Goal: Transaction & Acquisition: Book appointment/travel/reservation

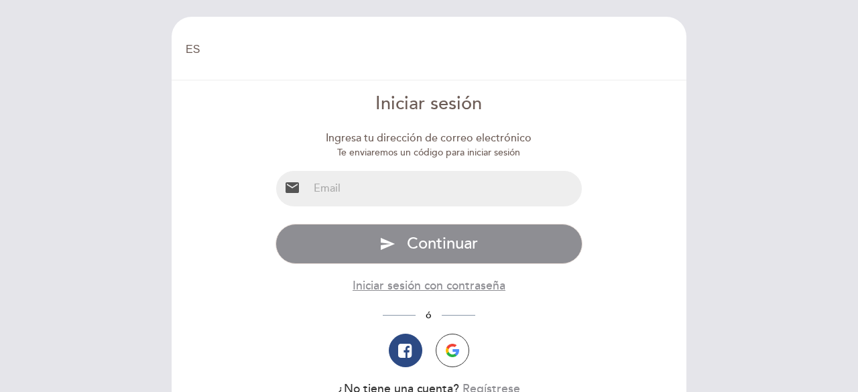
select select "es"
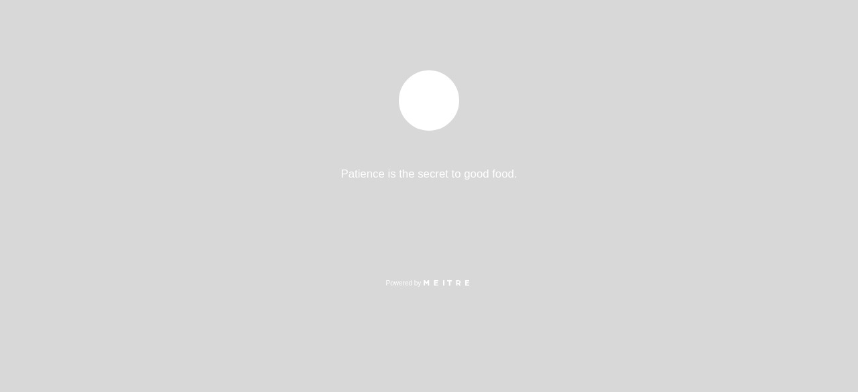
select select "es"
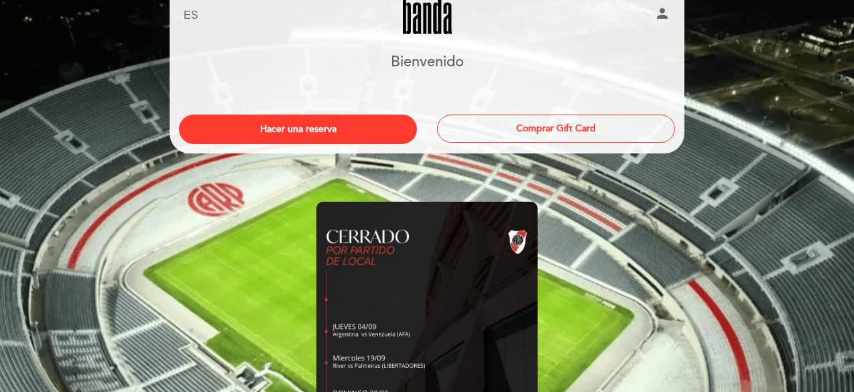
scroll to position [67, 0]
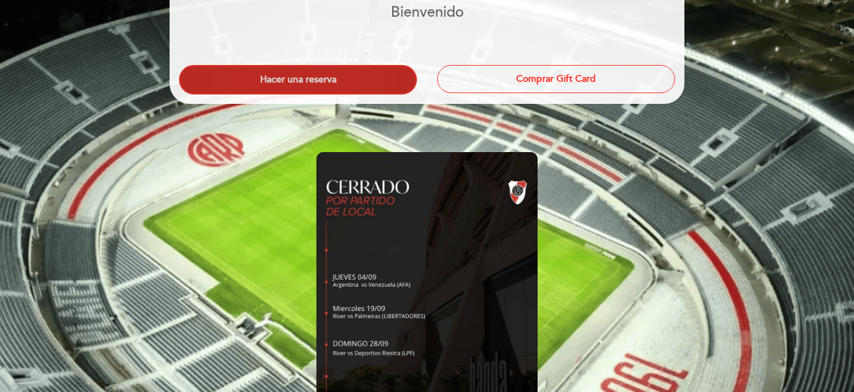
click at [278, 78] on button "Hacer una reserva" at bounding box center [298, 80] width 238 height 30
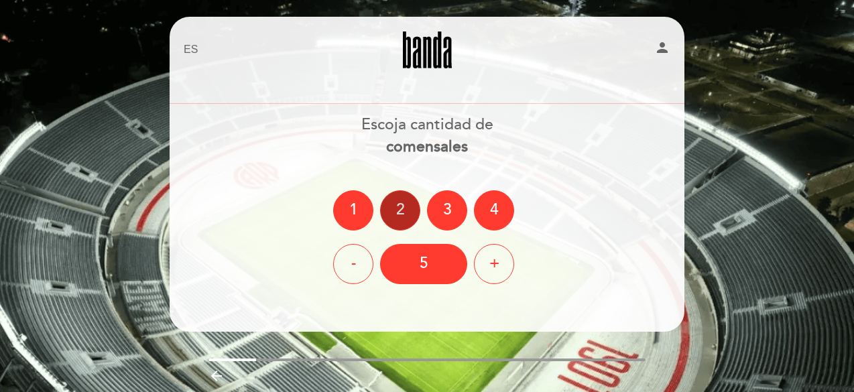
click at [394, 211] on div "2" at bounding box center [400, 210] width 40 height 40
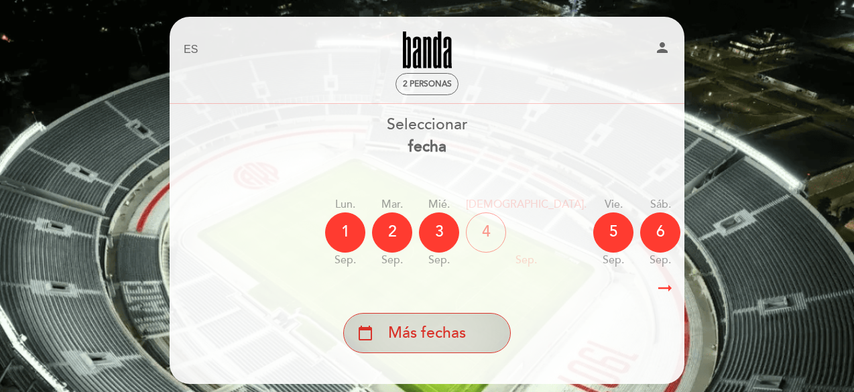
click at [449, 333] on span "Más fechas" at bounding box center [427, 334] width 78 height 22
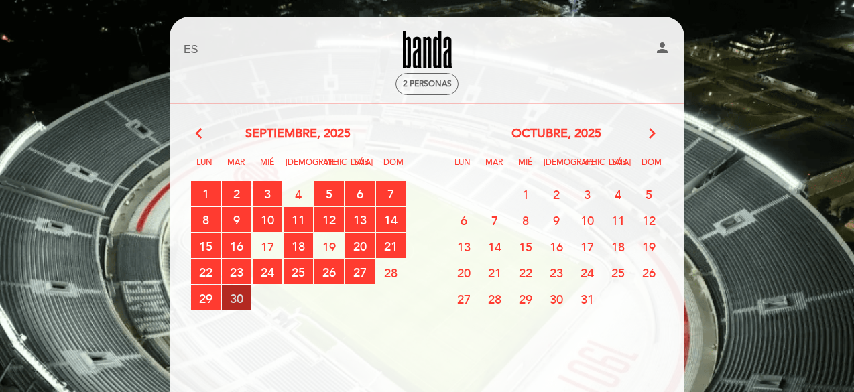
click at [235, 300] on span "30 RESERVAS DISPONIBLES" at bounding box center [237, 298] width 30 height 25
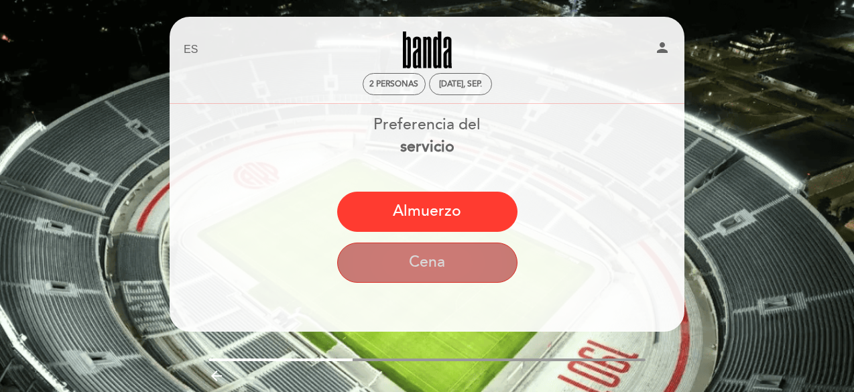
click at [381, 271] on button "Cena" at bounding box center [427, 263] width 180 height 40
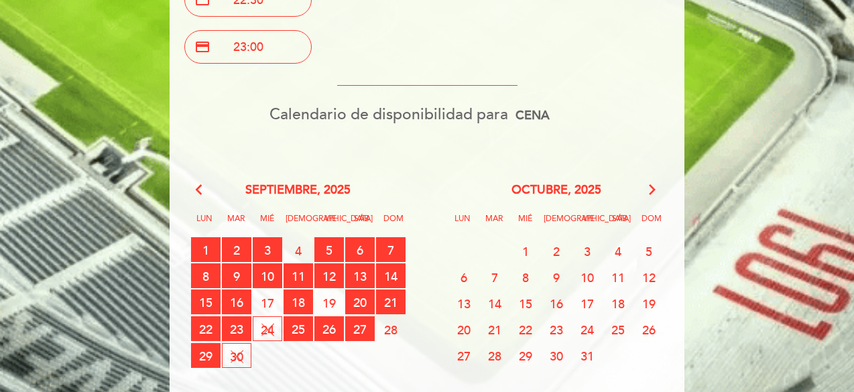
scroll to position [738, 0]
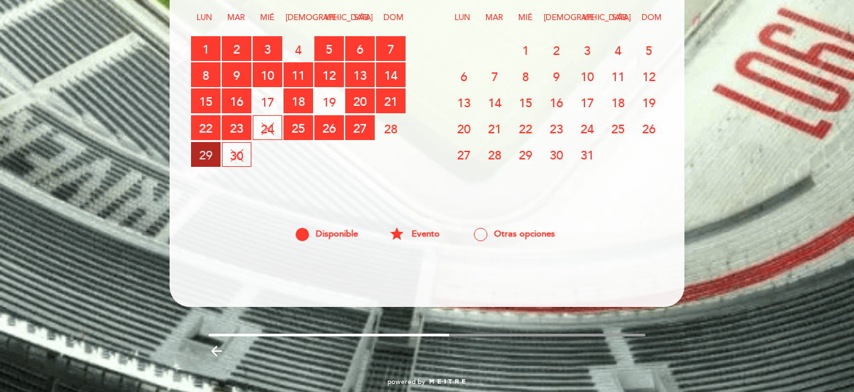
click at [197, 152] on span "29 RESERVAS DISPONIBLES" at bounding box center [206, 154] width 30 height 25
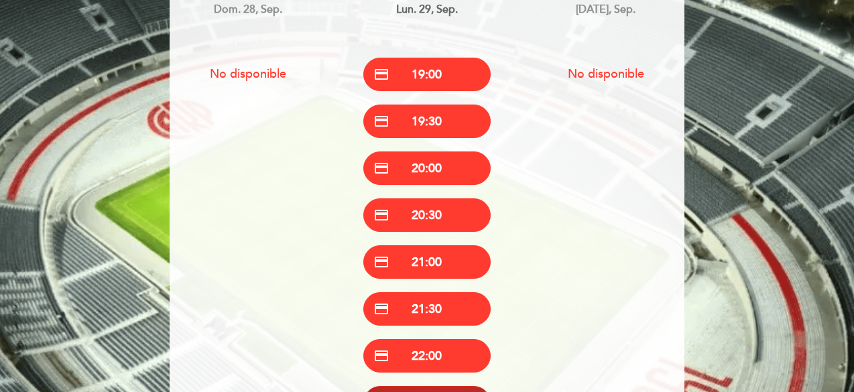
scroll to position [0, 0]
